Goal: Complete application form: Complete application form

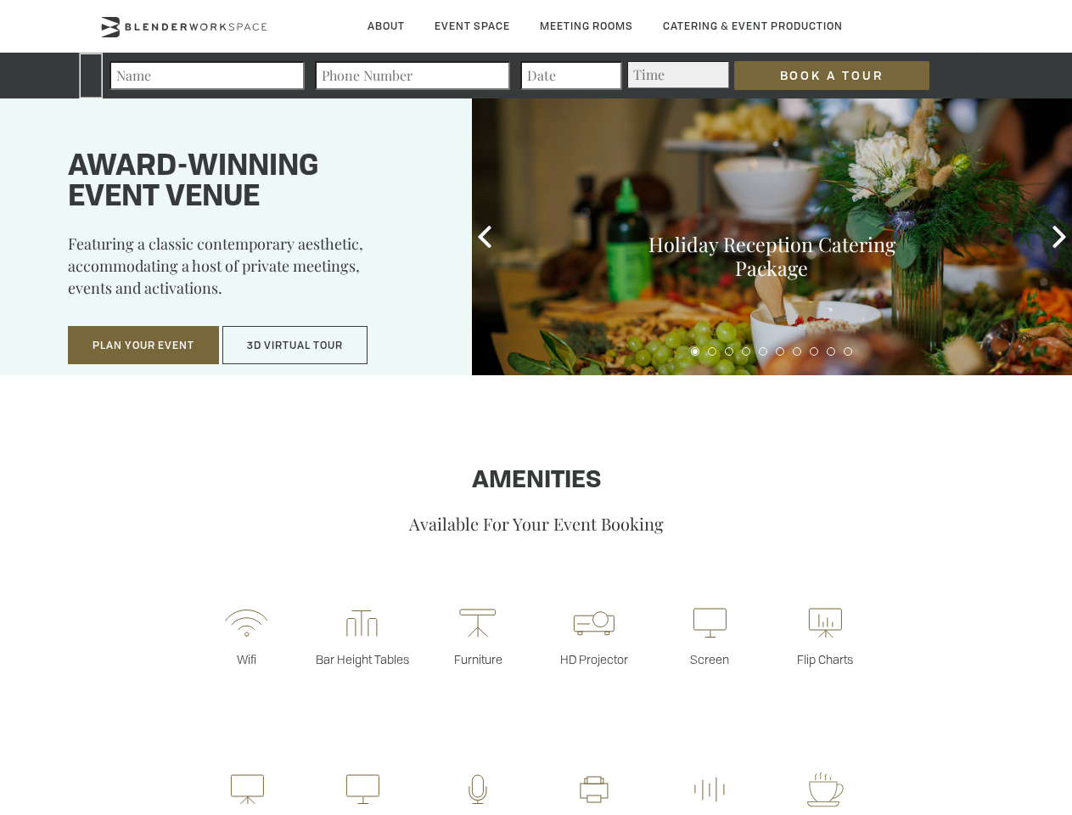
click at [818, 76] on input "Book a Tour" at bounding box center [831, 75] width 195 height 29
click at [143, 345] on button "Plan Your Event" at bounding box center [143, 345] width 151 height 39
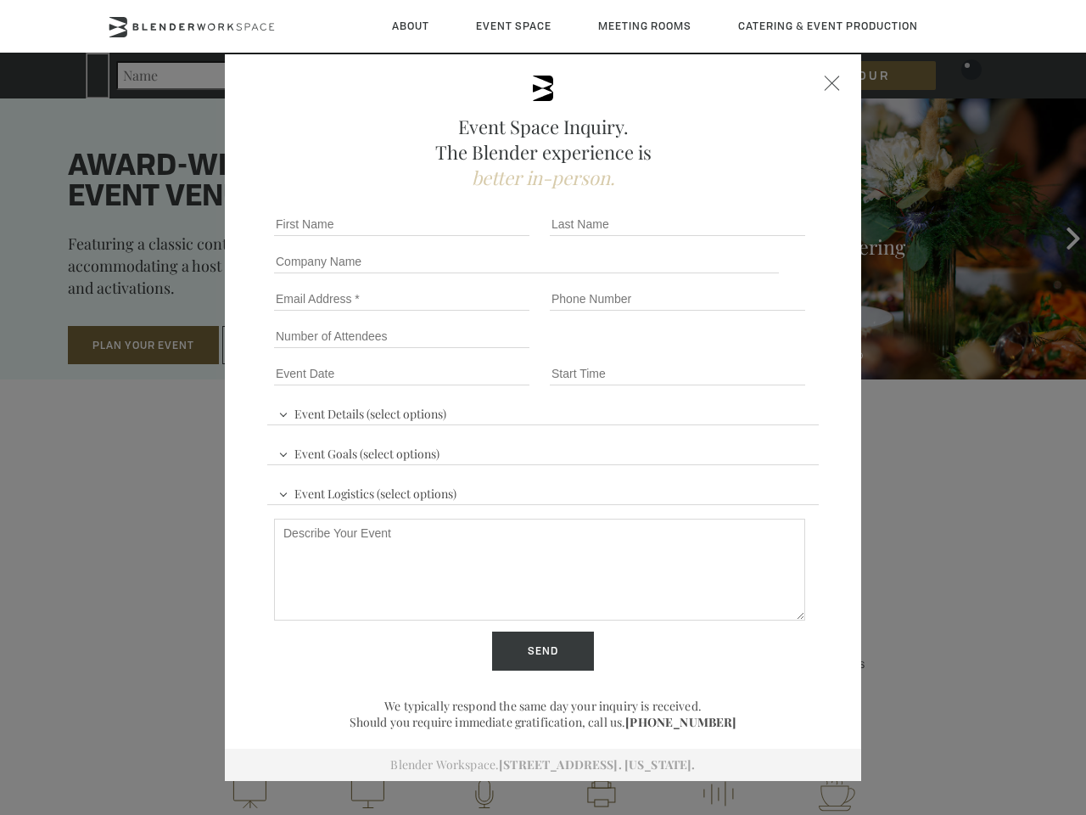
click at [295, 345] on input "Number of Attendees" at bounding box center [401, 336] width 255 height 24
click at [484, 237] on div "First name *" at bounding box center [405, 223] width 276 height 37
click at [1059, 237] on div "Event Space Inquiry. The Blender experience is better in-person. Event Details …" at bounding box center [543, 407] width 1086 height 815
click at [695, 351] on fieldset "Number of Attendees Budget Range" at bounding box center [542, 335] width 551 height 37
click at [712, 351] on fieldset "Number of Attendees Budget Range" at bounding box center [542, 335] width 551 height 37
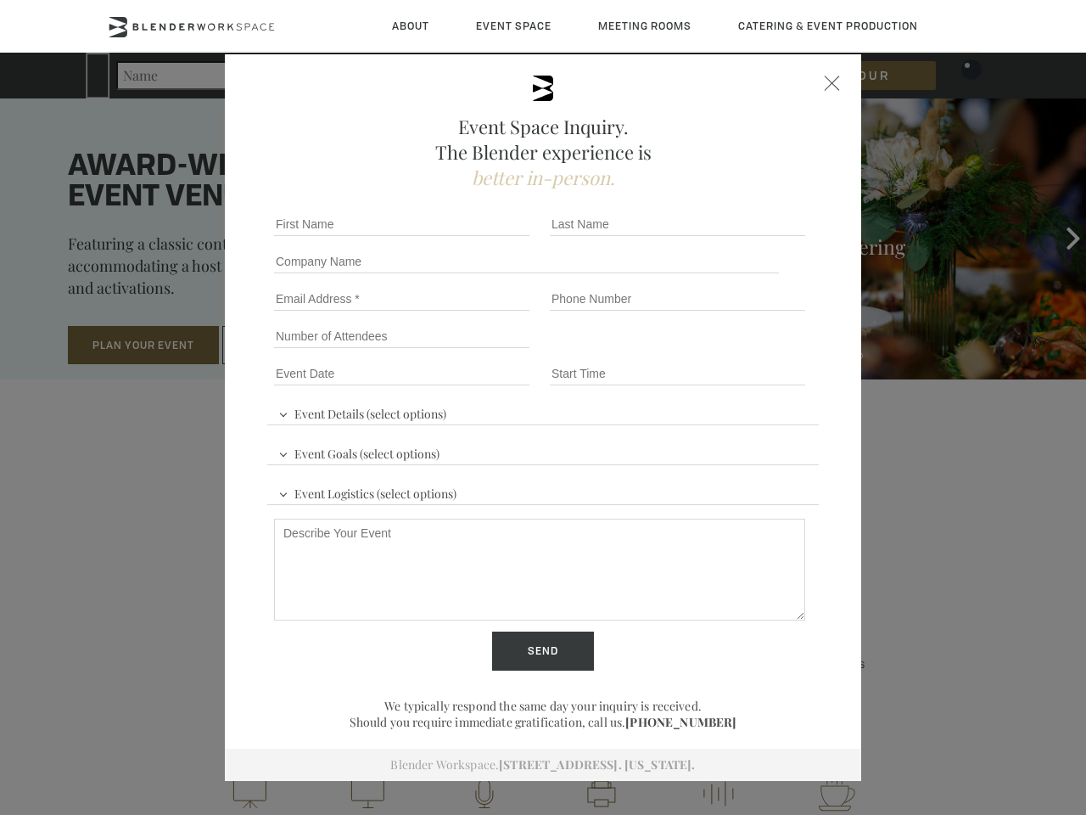
click at [729, 351] on fieldset "Number of Attendees Budget Range" at bounding box center [542, 335] width 551 height 37
click at [746, 351] on fieldset "Number of Attendees Budget Range" at bounding box center [542, 335] width 551 height 37
click at [763, 351] on fieldset "Number of Attendees Budget Range" at bounding box center [542, 335] width 551 height 37
